Goal: Information Seeking & Learning: Learn about a topic

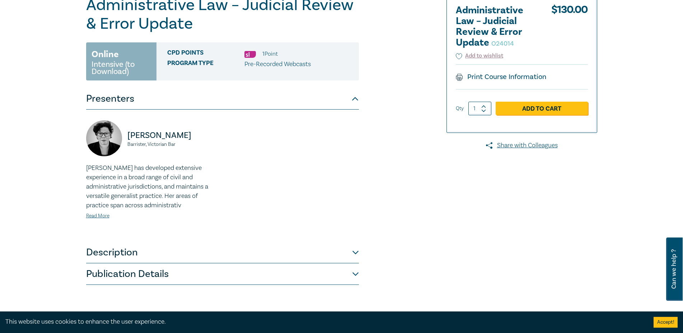
scroll to position [195, 0]
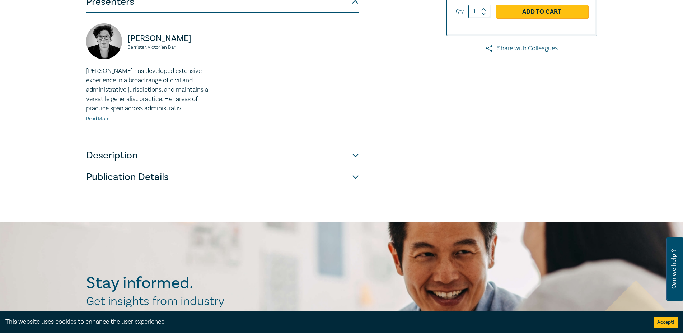
click at [92, 160] on button "Description" at bounding box center [222, 156] width 273 height 22
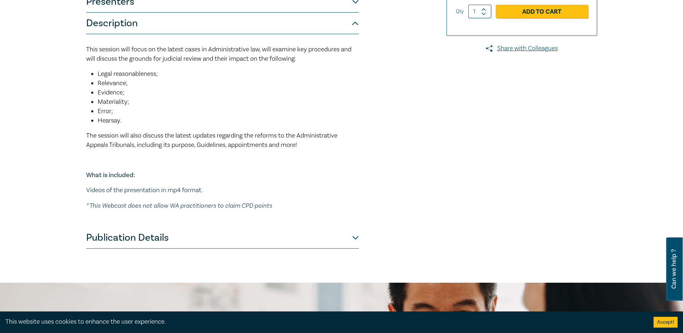
click at [111, 234] on button "Publication Details" at bounding box center [222, 238] width 273 height 22
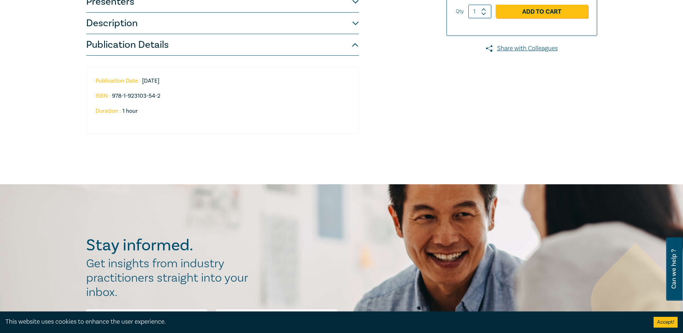
scroll to position [0, 0]
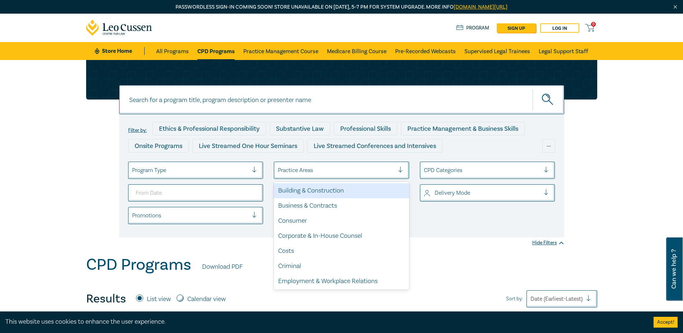
click at [308, 164] on div "Practice Areas" at bounding box center [336, 170] width 124 height 12
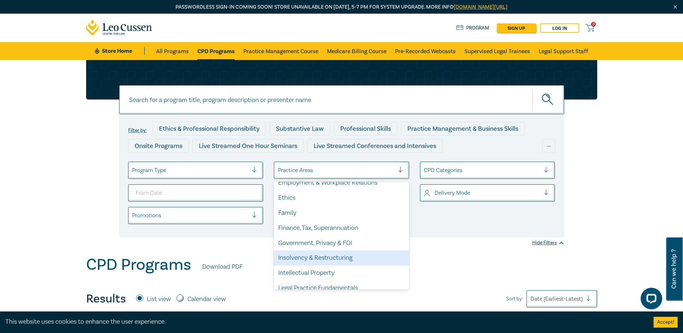
scroll to position [102, 0]
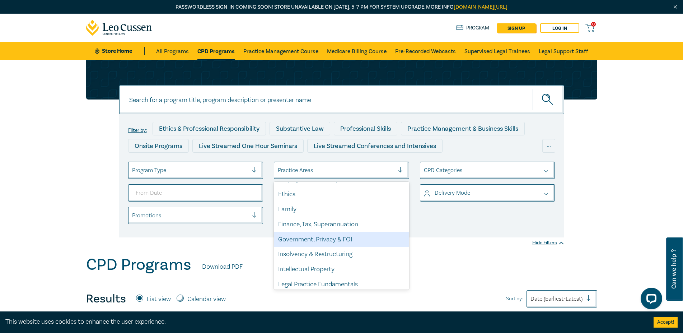
click at [324, 239] on div "Government, Privacy & FOI" at bounding box center [341, 239] width 135 height 15
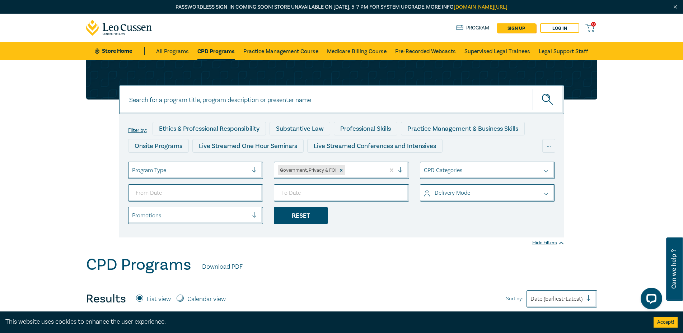
click at [305, 216] on div "Reset" at bounding box center [301, 215] width 54 height 17
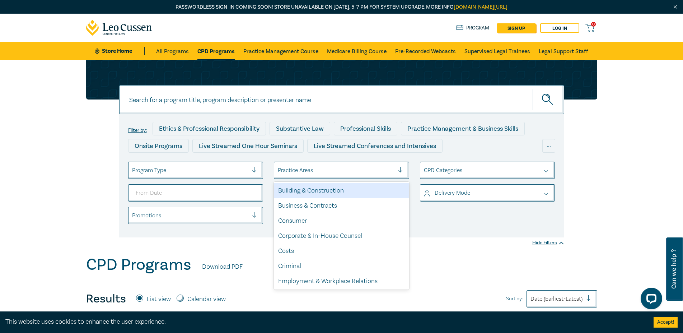
click at [308, 167] on div at bounding box center [336, 169] width 117 height 9
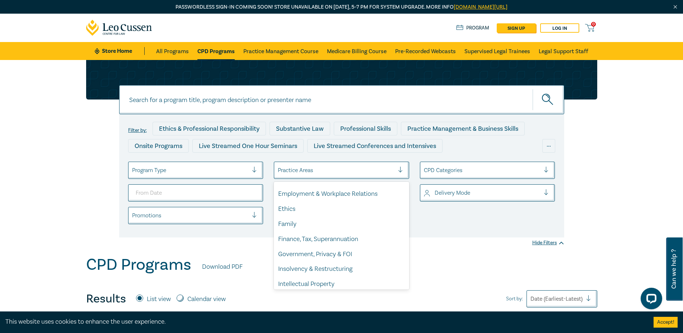
scroll to position [85, 0]
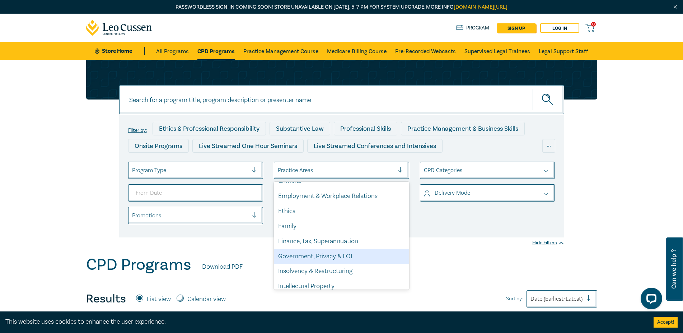
click at [290, 256] on div "Government, Privacy & FOI" at bounding box center [341, 256] width 135 height 15
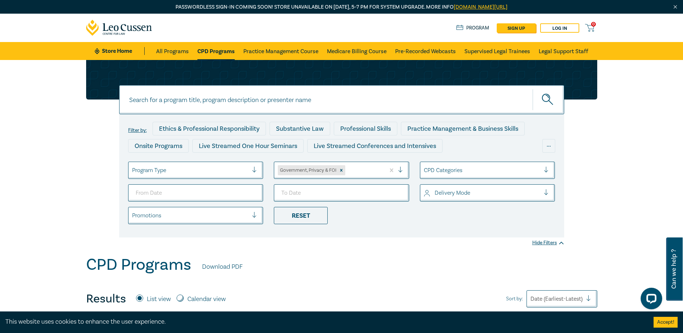
drag, startPoint x: 300, startPoint y: 214, endPoint x: 389, endPoint y: 253, distance: 97.6
click at [546, 100] on icon "submit" at bounding box center [548, 100] width 13 height 13
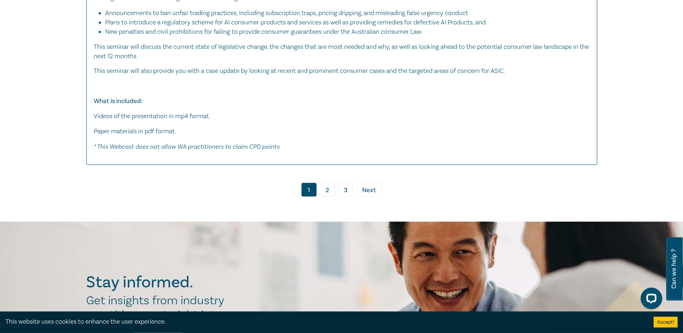
scroll to position [3526, 0]
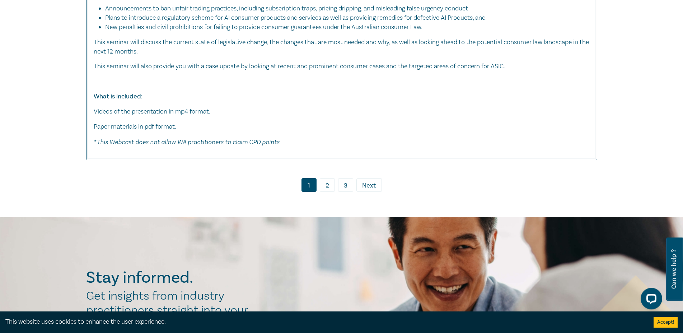
click at [328, 192] on link "2" at bounding box center [327, 185] width 15 height 14
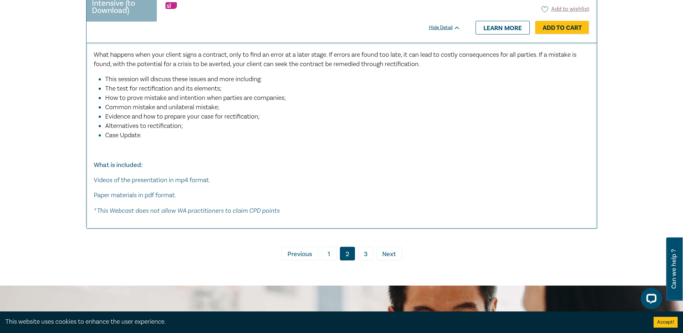
scroll to position [4293, 0]
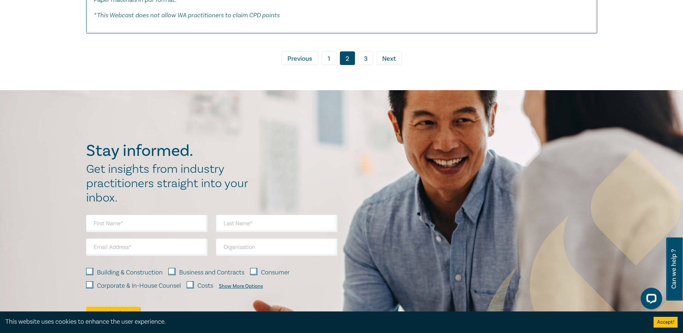
click at [363, 65] on link "3" at bounding box center [365, 58] width 15 height 14
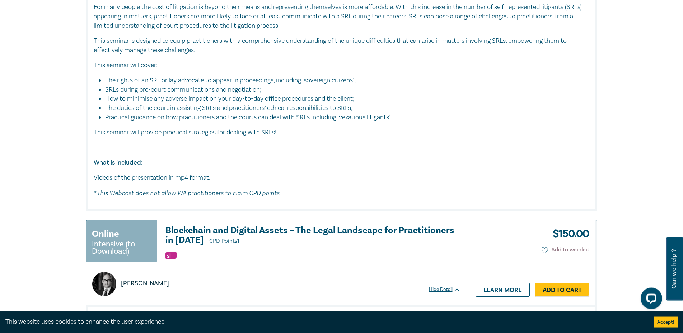
scroll to position [976, 0]
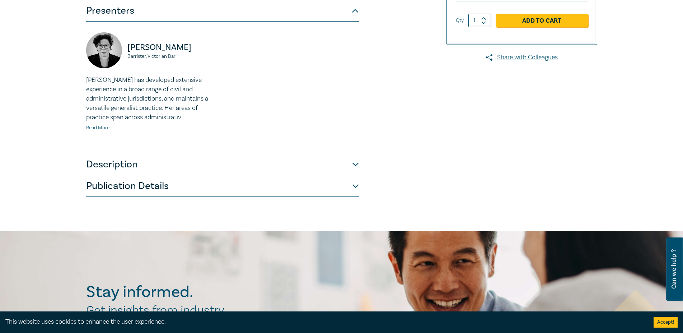
scroll to position [195, 0]
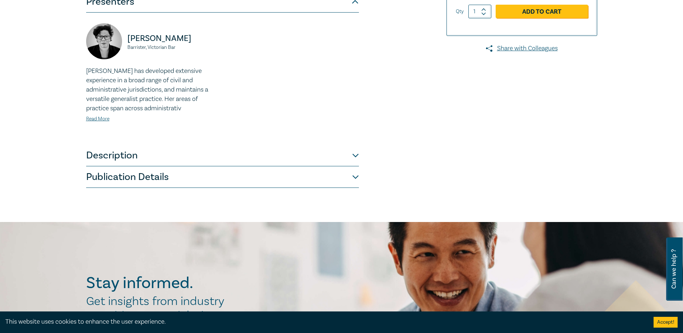
click at [99, 152] on button "Description" at bounding box center [222, 156] width 273 height 22
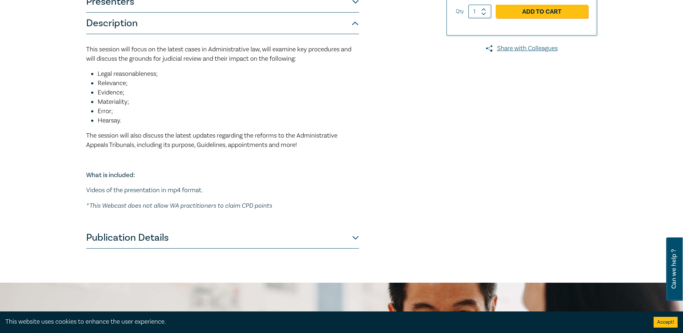
click at [117, 242] on button "Publication Details" at bounding box center [222, 238] width 273 height 22
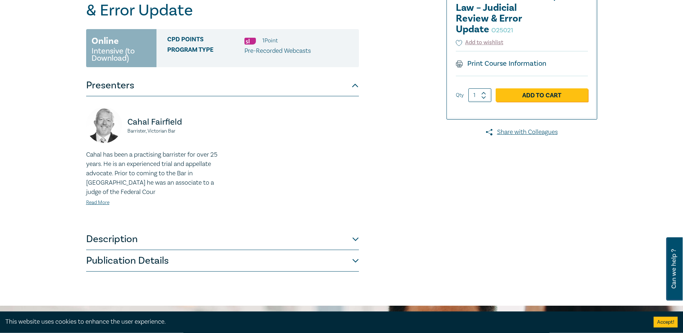
scroll to position [195, 0]
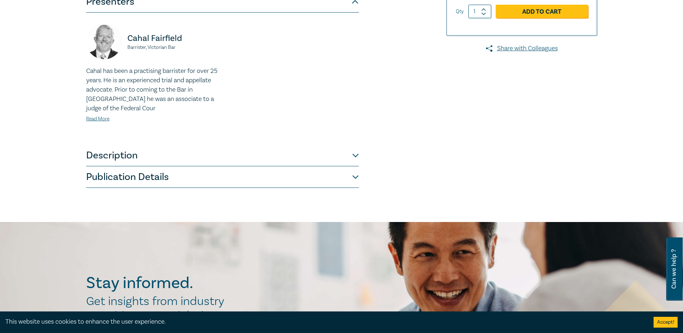
click at [89, 175] on button "Publication Details" at bounding box center [222, 177] width 273 height 22
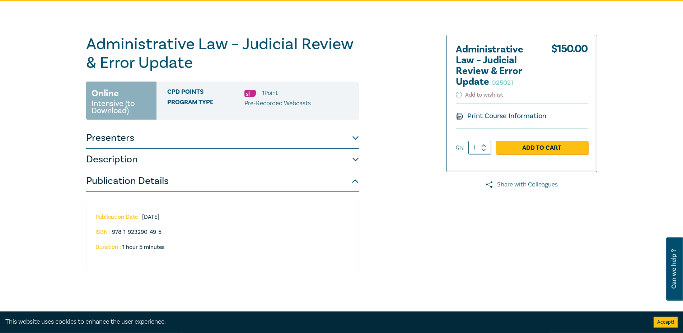
scroll to position [58, 0]
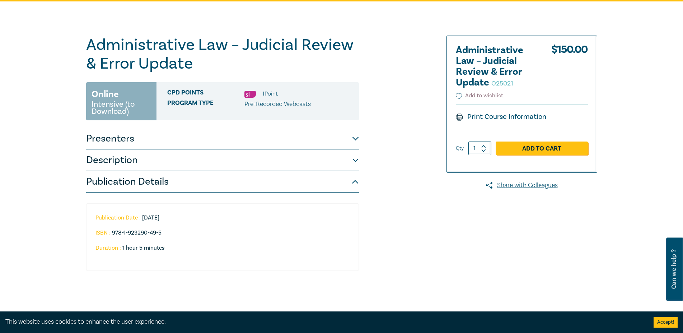
click at [92, 135] on button "Presenters" at bounding box center [222, 139] width 273 height 22
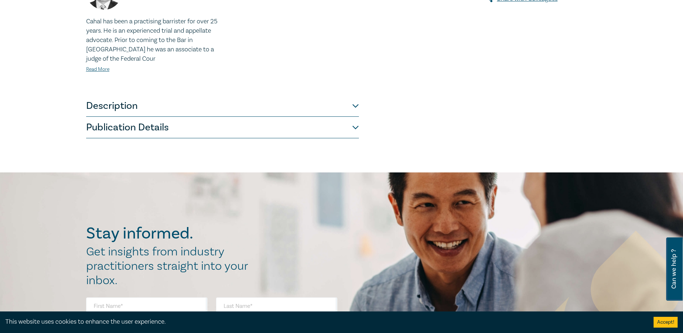
scroll to position [254, 0]
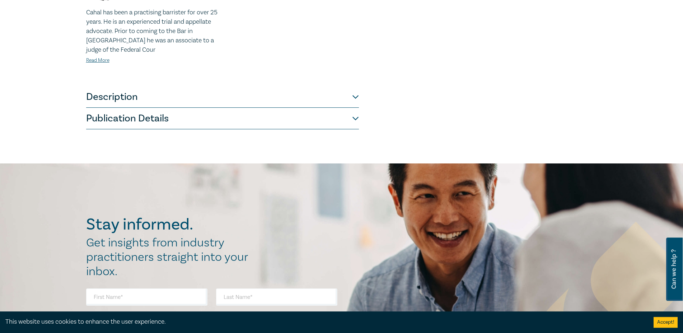
click at [98, 100] on button "Description" at bounding box center [222, 97] width 273 height 22
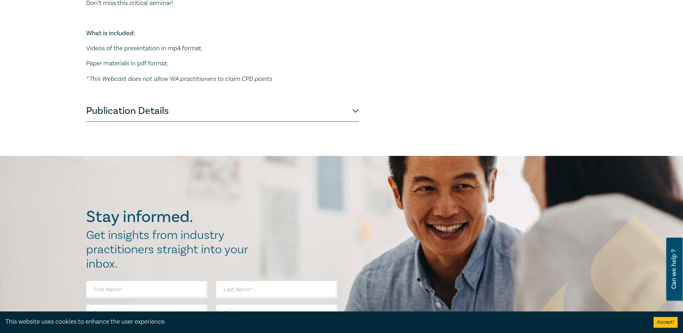
scroll to position [403, 0]
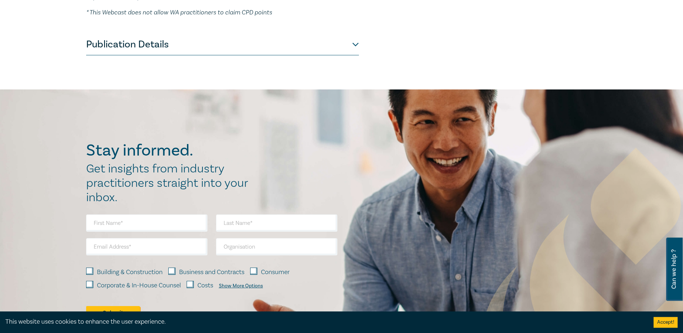
click at [113, 49] on button "Publication Details" at bounding box center [222, 45] width 273 height 22
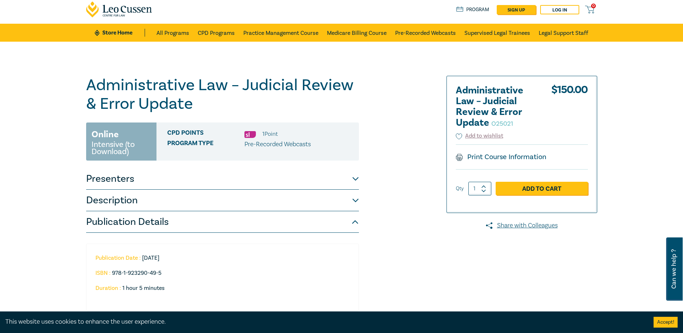
scroll to position [0, 0]
